Goal: Feedback & Contribution: Leave review/rating

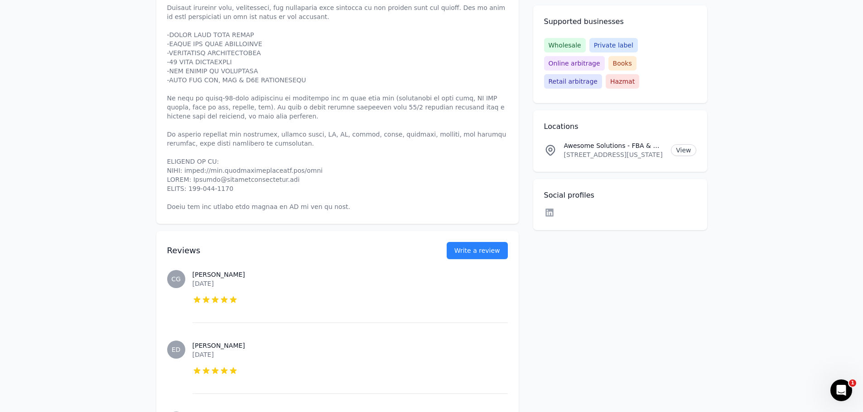
scroll to position [362, 0]
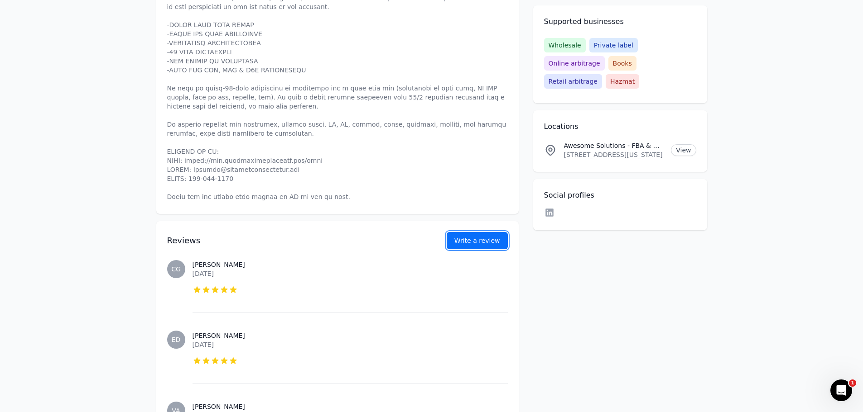
click at [470, 232] on button "Write a review" at bounding box center [476, 240] width 61 height 17
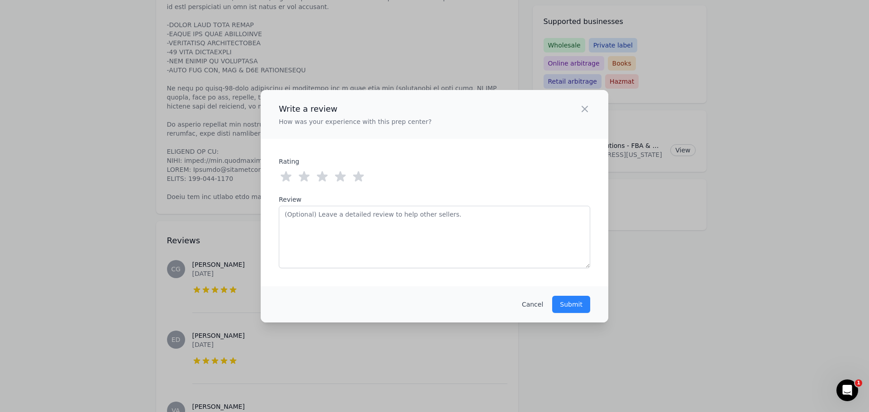
click at [364, 179] on icon at bounding box center [358, 177] width 14 height 14
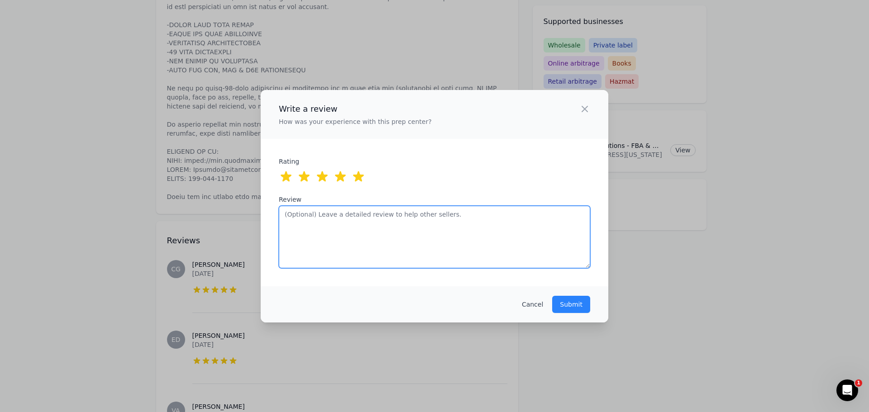
click at [381, 230] on textarea "Review" at bounding box center [435, 237] width 312 height 62
paste textarea "Very responsive from the second I signed up with them, they are shipping over 2…"
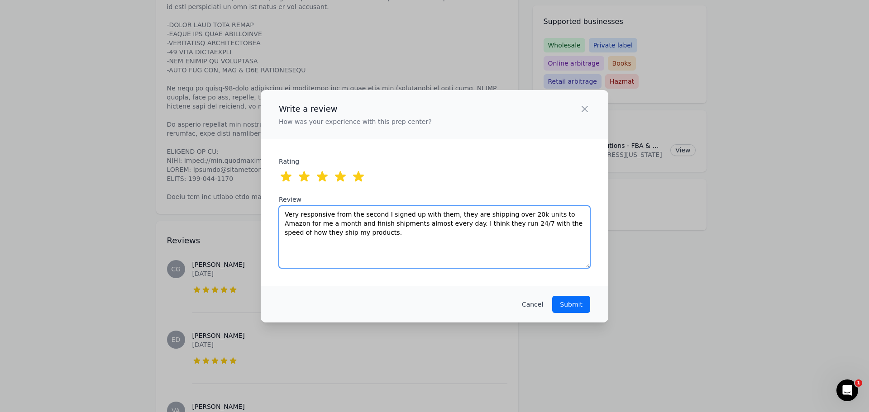
type textarea "Very responsive from the second I signed up with them, they are shipping over 2…"
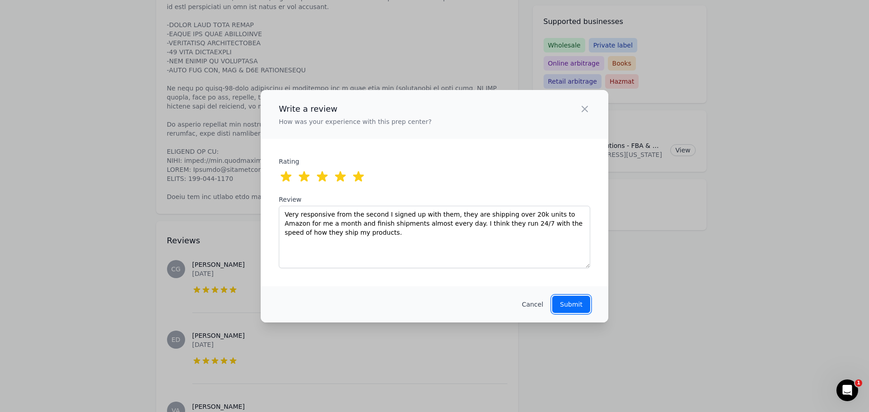
click at [572, 312] on button "Submit" at bounding box center [571, 304] width 38 height 17
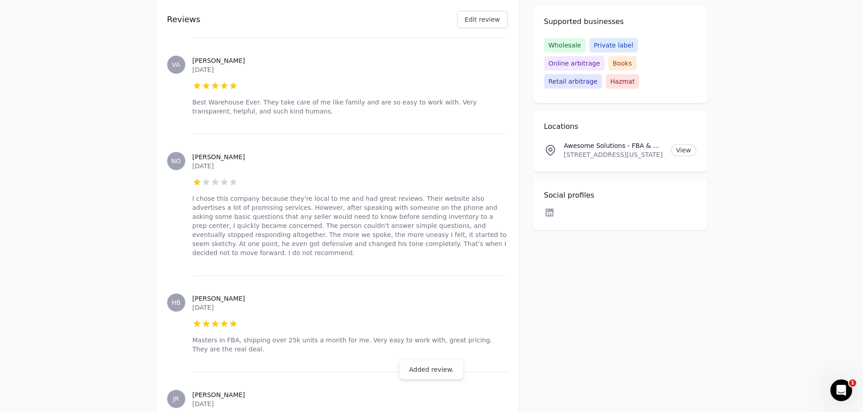
scroll to position [815, 0]
drag, startPoint x: 256, startPoint y: 192, endPoint x: 285, endPoint y: 192, distance: 29.0
click at [285, 193] on p "I chose this company because they're local to me and had great reviews. Their w…" at bounding box center [349, 224] width 315 height 63
click at [322, 193] on p "I chose this company because they're local to me and had great reviews. Their w…" at bounding box center [349, 224] width 315 height 63
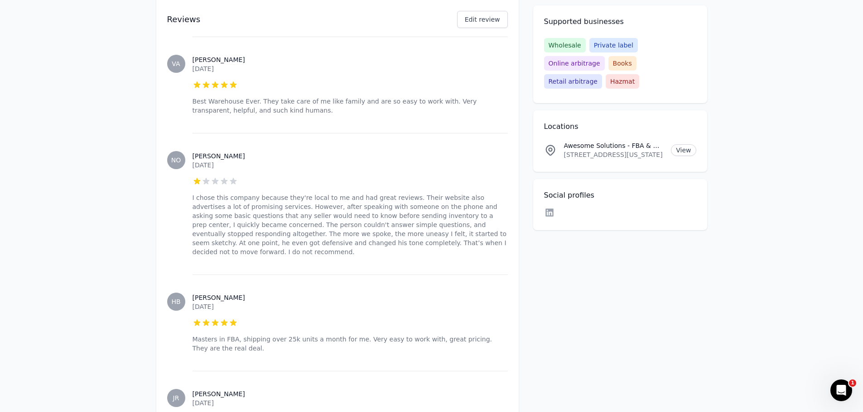
click at [546, 209] on icon at bounding box center [549, 213] width 8 height 8
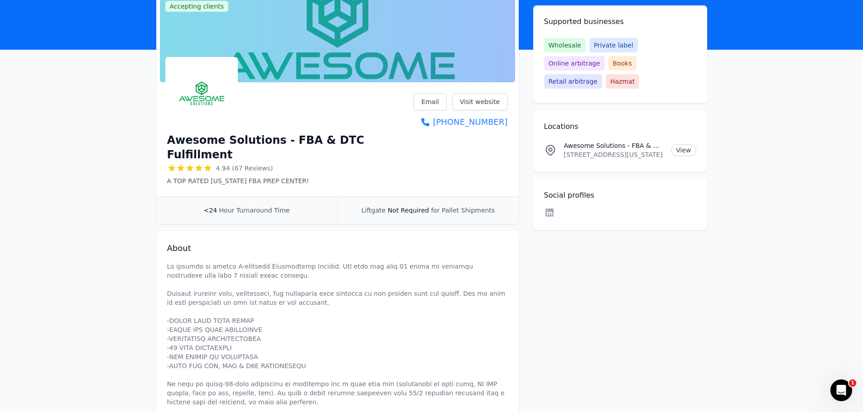
scroll to position [0, 0]
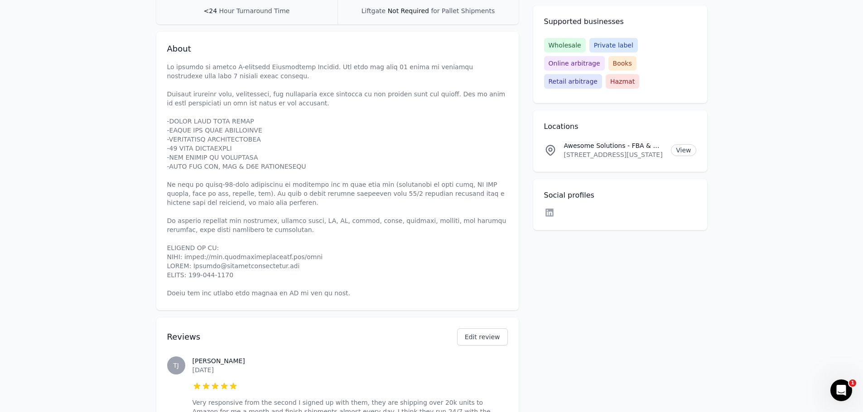
scroll to position [226, 0]
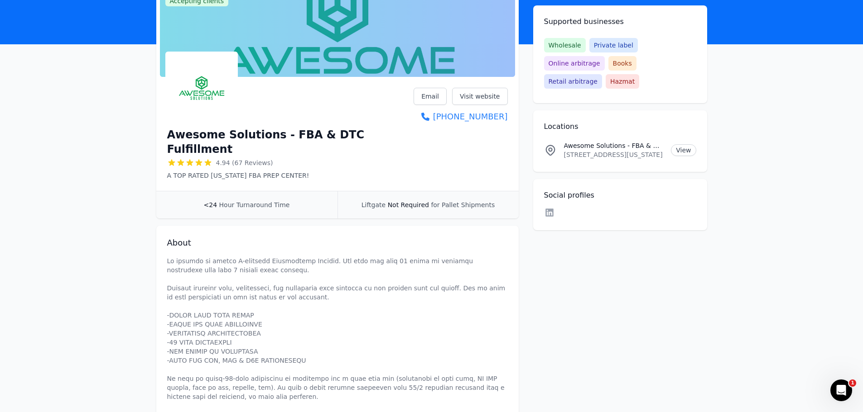
scroll to position [0, 0]
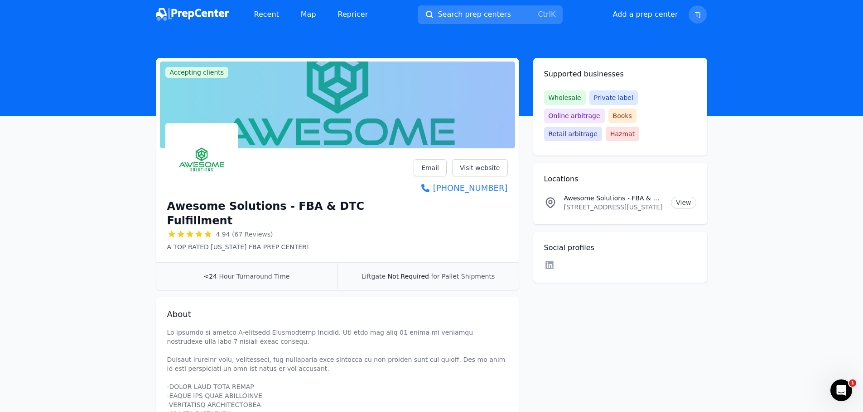
click at [212, 18] on img at bounding box center [192, 14] width 72 height 13
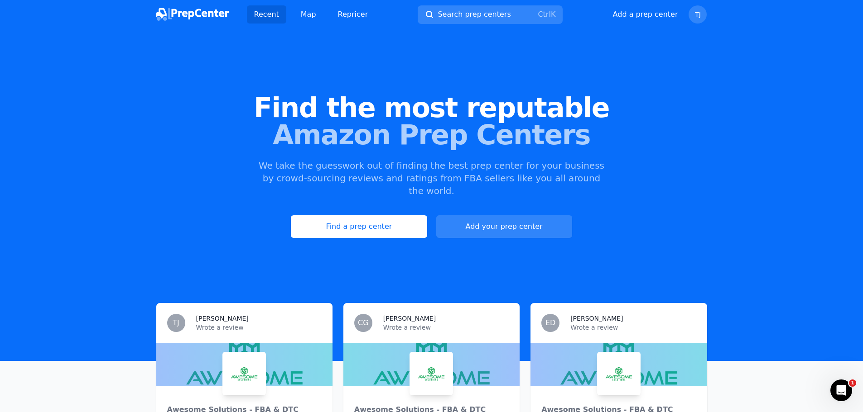
click at [70, 144] on span "Amazon Prep Centers" at bounding box center [431, 134] width 834 height 27
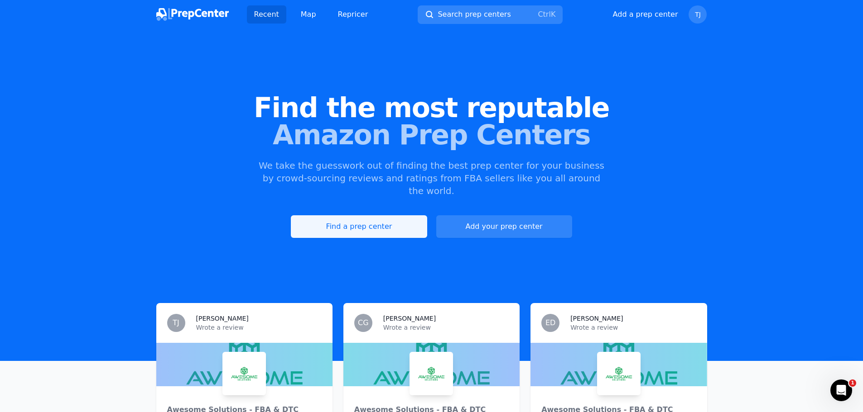
click at [385, 216] on link "Find a prep center" at bounding box center [359, 227] width 136 height 23
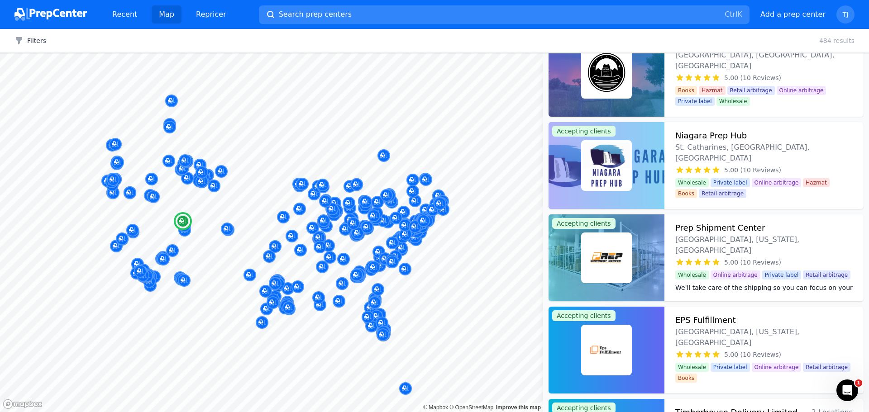
scroll to position [3532, 0]
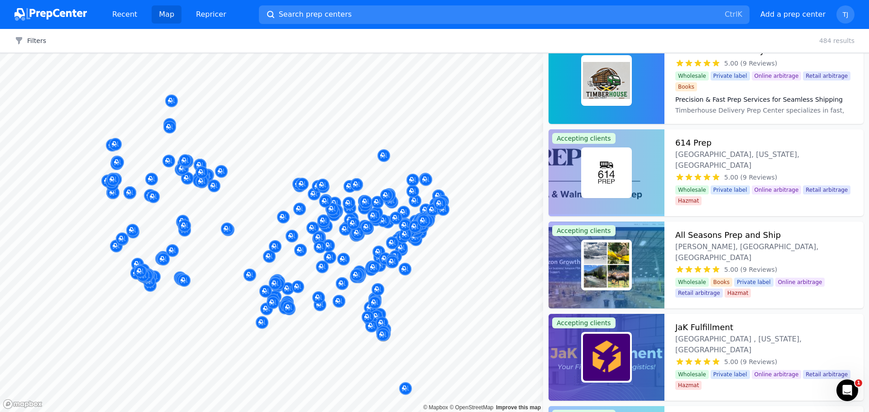
click at [725, 31] on div "Filters Clear all 484 results" at bounding box center [434, 41] width 869 height 24
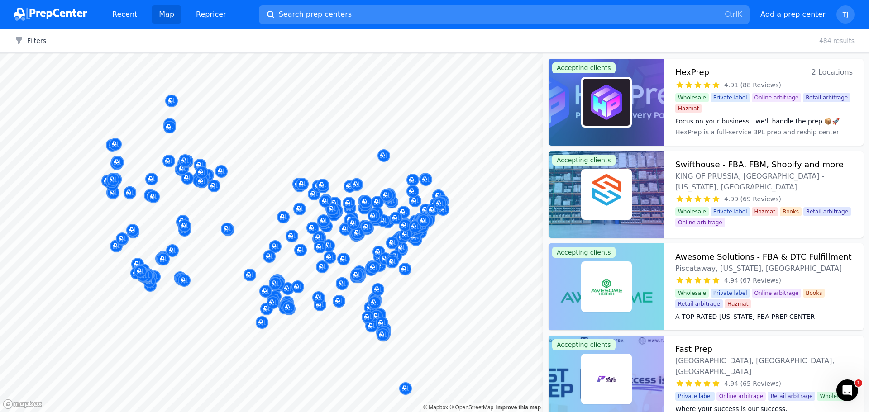
drag, startPoint x: 717, startPoint y: 38, endPoint x: 732, endPoint y: 5, distance: 36.3
click at [722, 34] on div "Filters Clear all 484 results" at bounding box center [434, 41] width 869 height 24
